Goal: Task Accomplishment & Management: Use online tool/utility

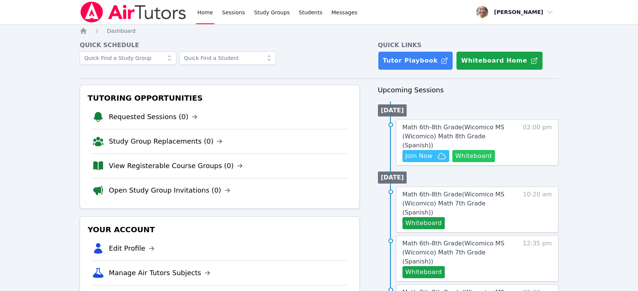
click at [466, 150] on button "Whiteboard" at bounding box center [473, 156] width 43 height 12
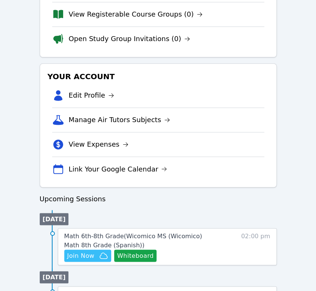
scroll to position [251, 0]
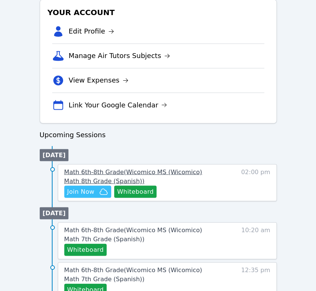
click at [175, 171] on span "Math 6th-8th Grade ( Wicomico MS (Wicomico) Math 8th Grade (Spanish) )" at bounding box center [133, 176] width 138 height 16
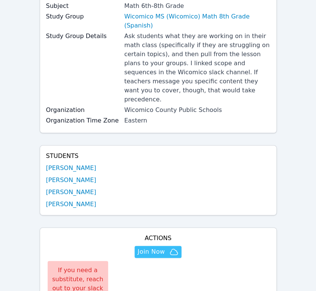
scroll to position [168, 0]
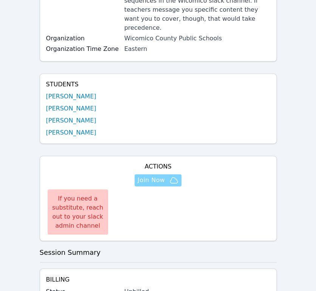
click at [170, 176] on icon "button" at bounding box center [173, 180] width 9 height 9
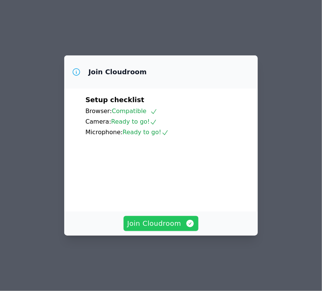
click at [159, 229] on span "Join Cloudroom" at bounding box center [161, 224] width 68 height 11
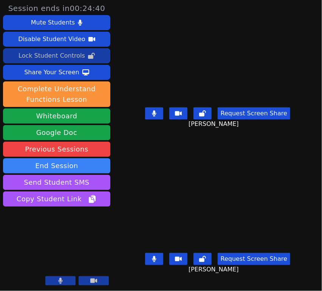
click at [71, 55] on div "Lock Student Controls" at bounding box center [52, 56] width 66 height 12
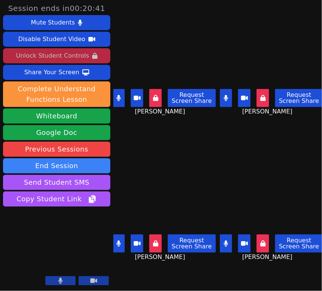
click at [124, 100] on button at bounding box center [119, 98] width 12 height 18
click at [117, 241] on icon at bounding box center [118, 244] width 5 height 6
click at [224, 96] on icon at bounding box center [226, 98] width 4 height 6
click at [118, 95] on icon at bounding box center [119, 98] width 8 height 6
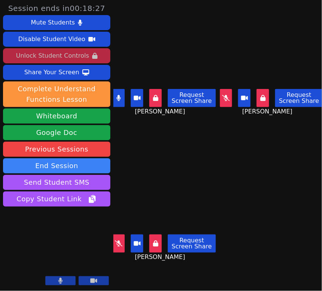
click at [118, 98] on icon at bounding box center [118, 98] width 4 height 6
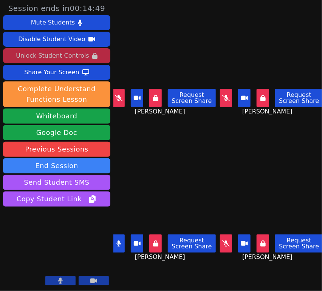
click at [221, 243] on button at bounding box center [226, 244] width 12 height 18
click at [118, 98] on icon at bounding box center [119, 98] width 8 height 6
click at [222, 96] on icon at bounding box center [226, 98] width 8 height 6
click at [224, 241] on icon at bounding box center [226, 244] width 4 height 6
click at [125, 96] on div "Request Screen Share" at bounding box center [164, 98] width 103 height 18
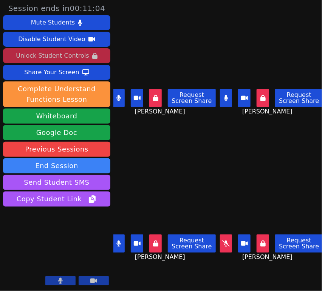
click at [121, 96] on button at bounding box center [119, 98] width 12 height 18
click at [224, 95] on icon at bounding box center [226, 98] width 4 height 6
drag, startPoint x: 122, startPoint y: 236, endPoint x: 130, endPoint y: 234, distance: 7.9
click at [122, 237] on button at bounding box center [119, 244] width 12 height 18
click at [221, 242] on button at bounding box center [226, 244] width 12 height 18
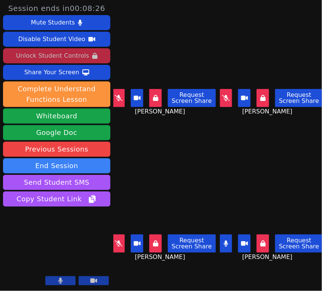
click at [224, 241] on icon at bounding box center [226, 244] width 4 height 6
click at [220, 91] on button at bounding box center [226, 98] width 12 height 18
click at [119, 241] on icon at bounding box center [119, 244] width 8 height 6
click at [224, 235] on button at bounding box center [226, 244] width 12 height 18
click at [117, 95] on icon at bounding box center [119, 98] width 8 height 6
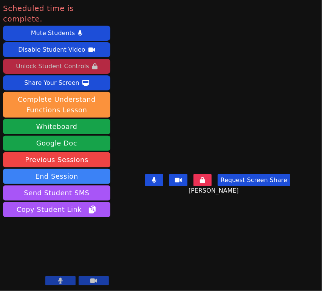
click at [41, 169] on button "End Session" at bounding box center [56, 176] width 107 height 15
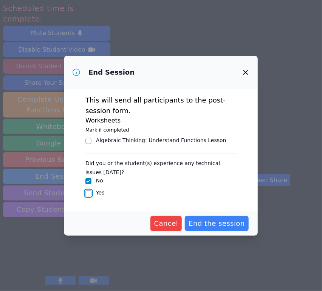
click at [86, 193] on input "Yes" at bounding box center [88, 194] width 6 height 6
checkbox input "true"
checkbox input "false"
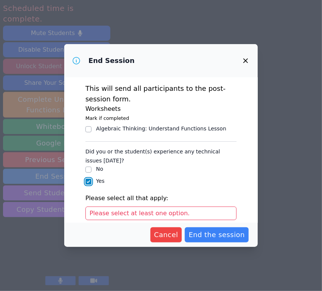
scroll to position [79, 0]
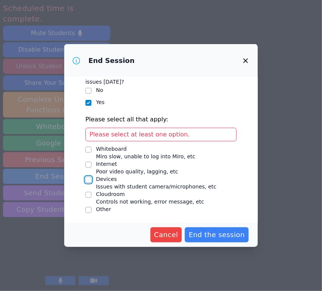
click at [86, 177] on input "Devices Issues with student camera/microphones, etc" at bounding box center [88, 180] width 6 height 6
checkbox input "true"
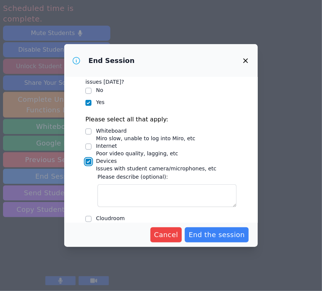
click at [88, 146] on input "Internet Poor video quality, lagging, etc" at bounding box center [88, 147] width 6 height 6
checkbox input "true"
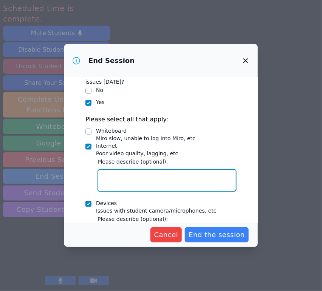
click at [109, 176] on textarea "Internet Poor video quality, lagging, etc" at bounding box center [166, 181] width 139 height 23
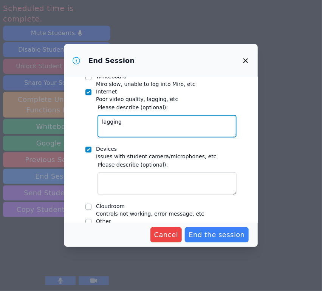
scroll to position [145, 0]
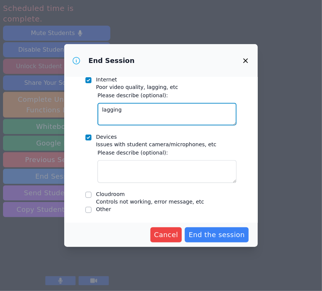
type textarea "lagging"
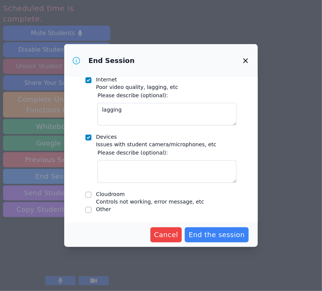
click at [119, 169] on textarea "Devices Issues with student camera/microphones, etc" at bounding box center [166, 171] width 139 height 23
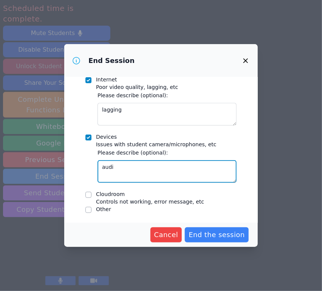
type textarea "audio"
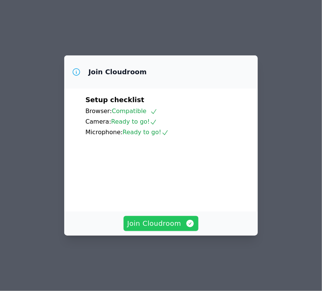
click at [157, 229] on span "Join Cloudroom" at bounding box center [161, 224] width 68 height 11
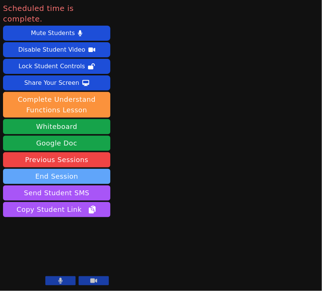
click at [78, 169] on button "End Session" at bounding box center [56, 176] width 107 height 15
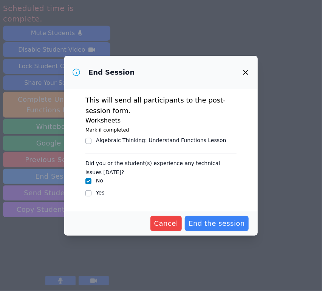
click at [97, 193] on label "Yes" at bounding box center [100, 193] width 9 height 6
click at [91, 193] on input "Yes" at bounding box center [88, 194] width 6 height 6
checkbox input "true"
checkbox input "false"
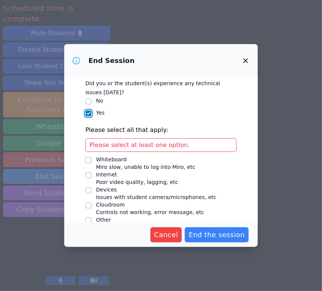
scroll to position [79, 0]
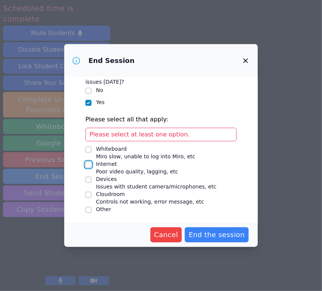
click at [86, 164] on input "Internet Poor video quality, lagging, etc" at bounding box center [88, 165] width 6 height 6
checkbox input "true"
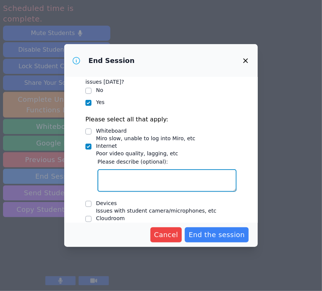
click at [126, 178] on textarea "Internet Poor video quality, lagging, etc" at bounding box center [166, 181] width 139 height 23
type textarea "lagging"
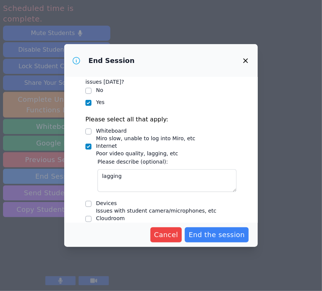
click at [88, 204] on input "Devices Issues with student camera/microphones, etc" at bounding box center [88, 204] width 6 height 6
checkbox input "true"
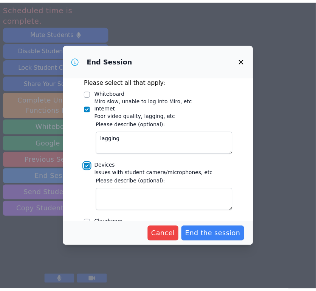
scroll to position [145, 0]
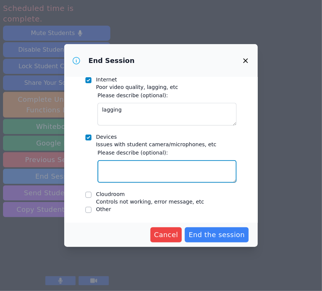
click at [123, 167] on textarea "Devices Issues with student camera/microphones, etc" at bounding box center [166, 171] width 139 height 23
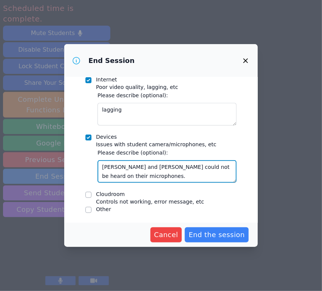
type textarea "Yosua and Emanuel could not be heard on their microphones."
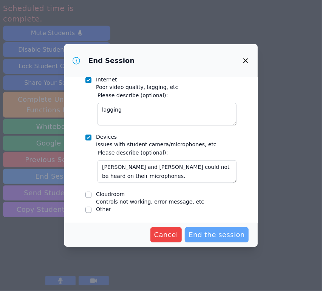
click at [216, 233] on span "End the session" at bounding box center [216, 235] width 56 height 11
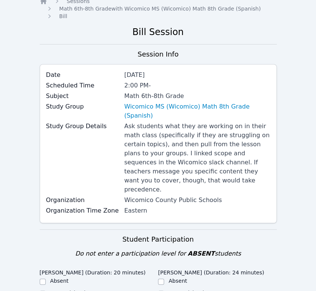
scroll to position [210, 0]
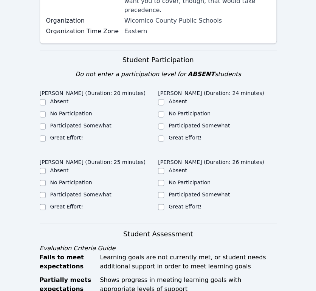
click at [64, 135] on label "Great Effort!" at bounding box center [66, 138] width 33 height 6
click at [46, 136] on input "Great Effort!" at bounding box center [43, 139] width 6 height 6
checkbox input "true"
click at [179, 135] on label "Great Effort!" at bounding box center [184, 138] width 33 height 6
click at [164, 136] on input "Great Effort!" at bounding box center [161, 139] width 6 height 6
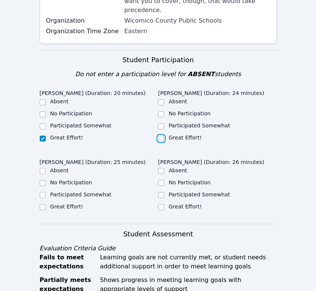
checkbox input "true"
click at [179, 204] on label "Great Effort!" at bounding box center [184, 207] width 33 height 6
click at [164, 204] on input "Great Effort!" at bounding box center [161, 207] width 6 height 6
checkbox input "true"
drag, startPoint x: 73, startPoint y: 180, endPoint x: 85, endPoint y: 176, distance: 12.8
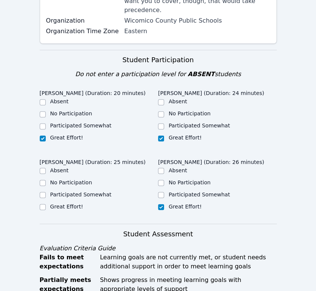
click at [72, 204] on label "Great Effort!" at bounding box center [66, 207] width 33 height 6
click at [46, 204] on input "Great Effort!" at bounding box center [43, 207] width 6 height 6
checkbox input "true"
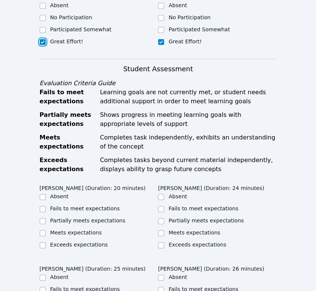
scroll to position [419, 0]
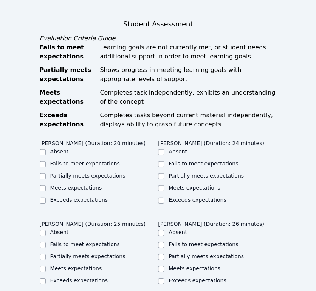
click at [86, 173] on label "Partially meets expectations" at bounding box center [87, 176] width 75 height 6
click at [46, 174] on input "Partially meets expectations" at bounding box center [43, 177] width 6 height 6
checkbox input "true"
click at [89, 254] on label "Partially meets expectations" at bounding box center [87, 257] width 75 height 6
click at [46, 254] on input "Partially meets expectations" at bounding box center [43, 257] width 6 height 6
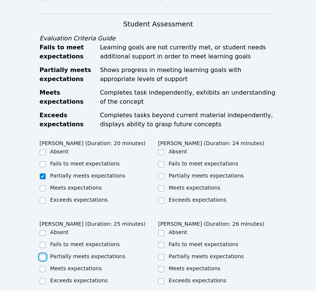
checkbox input "true"
click at [190, 173] on label "Partially meets expectations" at bounding box center [205, 176] width 75 height 6
click at [164, 174] on input "Partially meets expectations" at bounding box center [161, 177] width 6 height 6
checkbox input "true"
click at [185, 229] on ul "Absent Fails to meet expectations Partially meets expectations Meets expectatio…" at bounding box center [217, 257] width 119 height 57
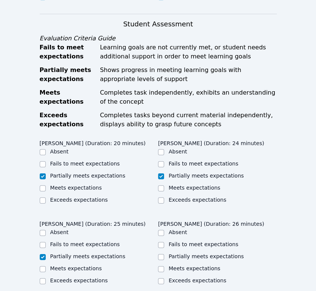
click at [184, 254] on label "Partially meets expectations" at bounding box center [205, 257] width 75 height 6
click at [164, 254] on input "Partially meets expectations" at bounding box center [161, 257] width 6 height 6
checkbox input "true"
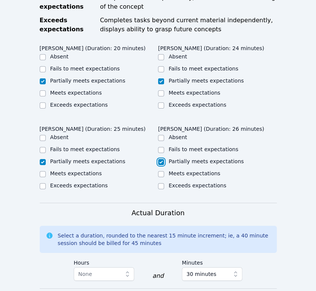
scroll to position [629, 0]
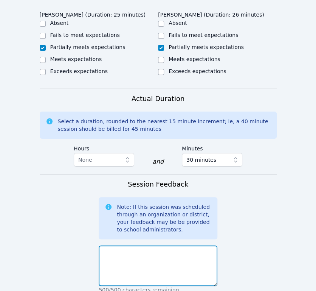
click at [182, 246] on textarea at bounding box center [158, 266] width 119 height 41
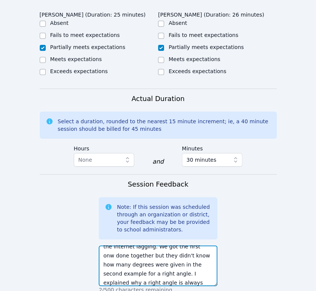
scroll to position [78, 0]
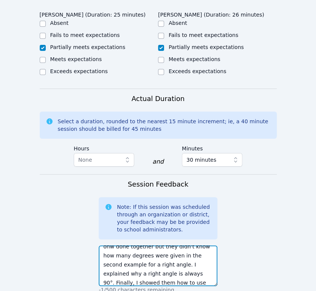
click at [121, 248] on textarea "Yosua & Emanuel could not be heard on their headsets. I explained the triangle …" at bounding box center [158, 266] width 119 height 41
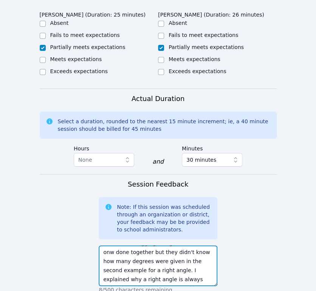
click at [192, 249] on textarea "Yosua & Emanuel could not be heard on their headsets. I explained the triangle …" at bounding box center [158, 266] width 119 height 41
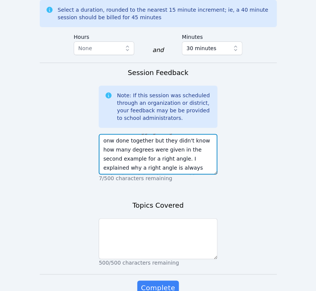
scroll to position [755, 0]
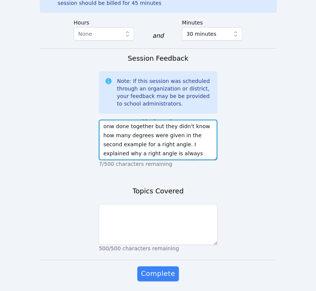
type textarea "Yosua & [PERSON_NAME] could not be heard on their headsets. I explained the tri…"
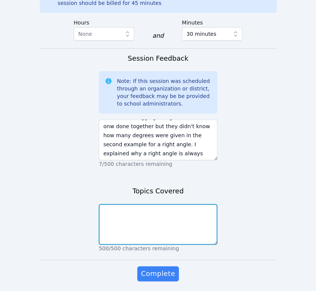
click at [136, 204] on textarea at bounding box center [158, 224] width 119 height 41
type textarea "r"
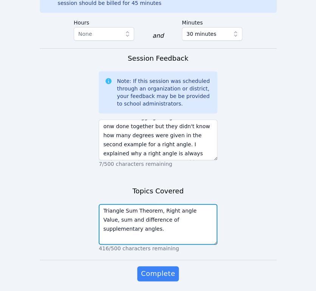
type textarea "Triangle Sum Theorem, Right angle Value, sum and difference of supplementary an…"
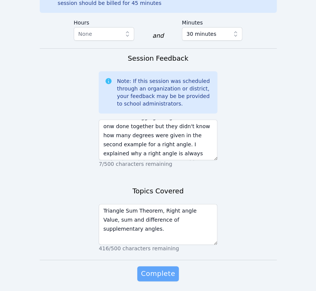
click at [150, 269] on span "Complete" at bounding box center [158, 274] width 34 height 11
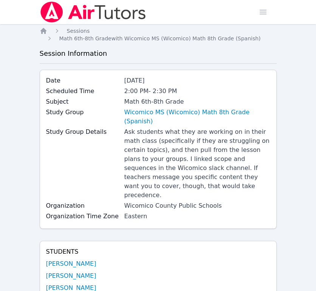
scroll to position [168, 0]
click at [84, 31] on span "Sessions" at bounding box center [78, 31] width 23 height 6
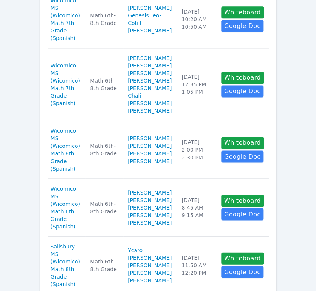
scroll to position [211, 0]
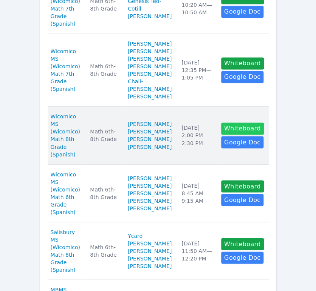
click at [247, 135] on button "Whiteboard" at bounding box center [242, 129] width 43 height 12
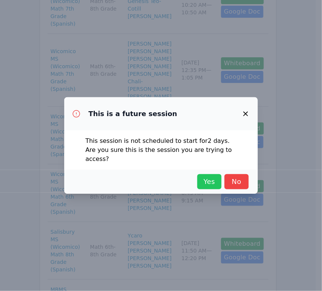
click at [211, 177] on span "Yes" at bounding box center [209, 182] width 17 height 11
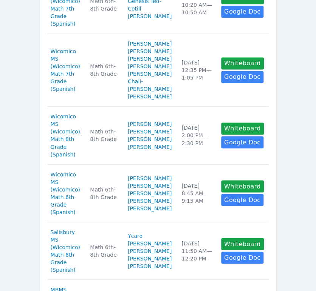
scroll to position [0, 0]
